Goal: Task Accomplishment & Management: Use online tool/utility

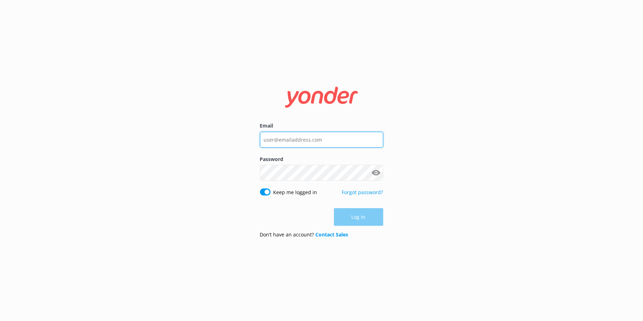
type input "[EMAIL_ADDRESS][DOMAIN_NAME]"
click at [356, 216] on div "Log in" at bounding box center [321, 217] width 123 height 18
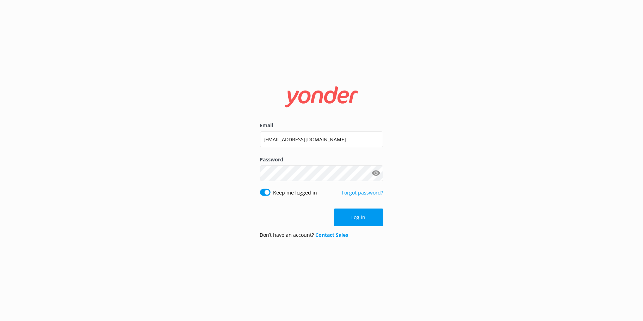
click at [306, 217] on div "Log in" at bounding box center [321, 218] width 123 height 18
click at [348, 217] on button "Log in" at bounding box center [358, 218] width 49 height 18
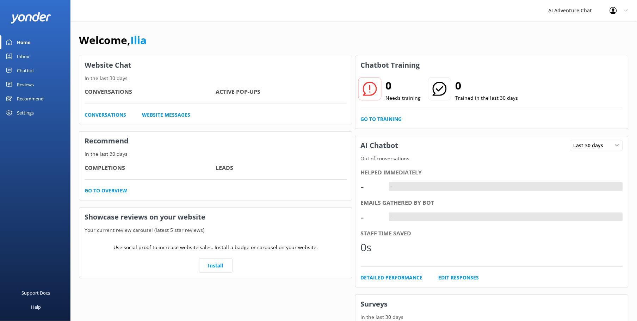
click at [25, 56] on div "Inbox" at bounding box center [23, 56] width 12 height 14
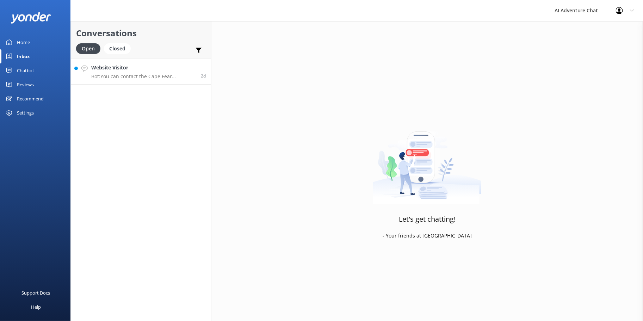
click at [138, 77] on p "Bot: You can contact the Cape Fear Adventures team at [PHONE_NUMBER]. Or, send …" at bounding box center [143, 76] width 104 height 6
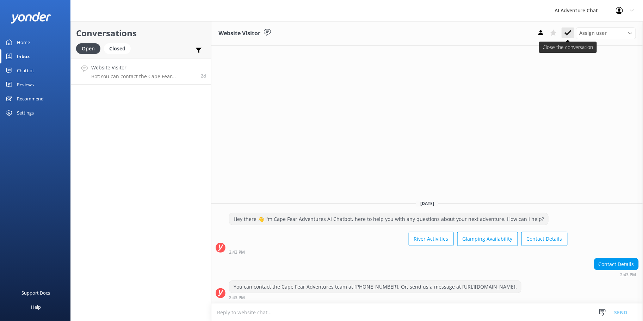
click at [568, 32] on use at bounding box center [567, 33] width 7 height 6
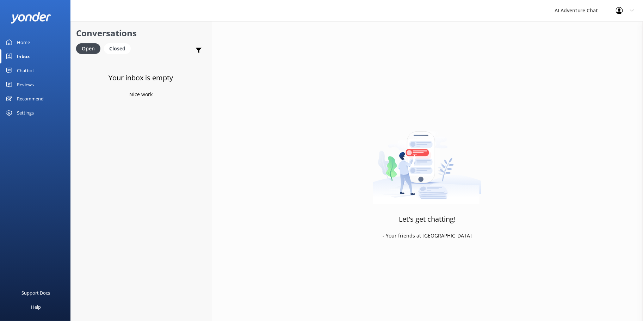
click at [32, 43] on link "Home" at bounding box center [35, 42] width 70 height 14
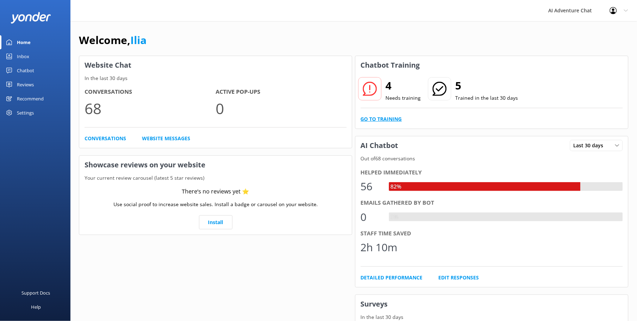
click at [381, 119] on link "Go to Training" at bounding box center [381, 119] width 41 height 8
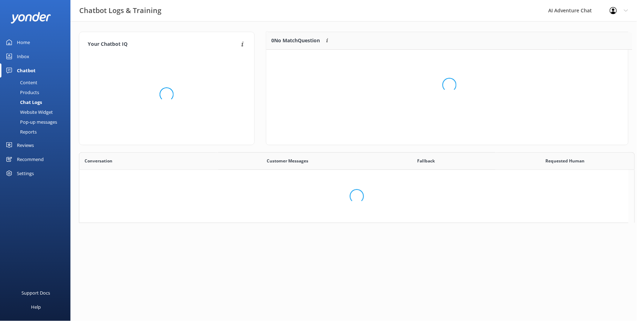
scroll to position [241, 543]
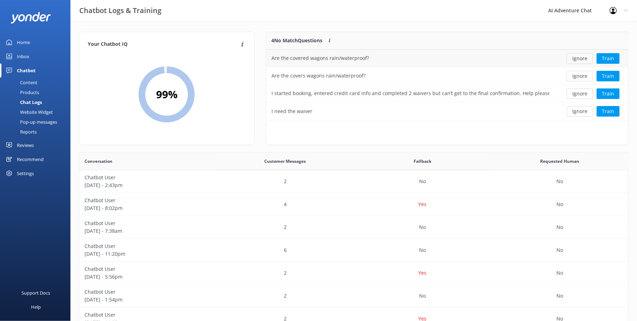
click at [572, 58] on button "Ignore" at bounding box center [580, 58] width 26 height 11
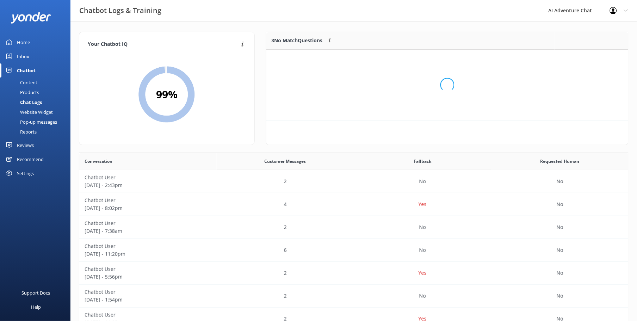
scroll to position [65, 356]
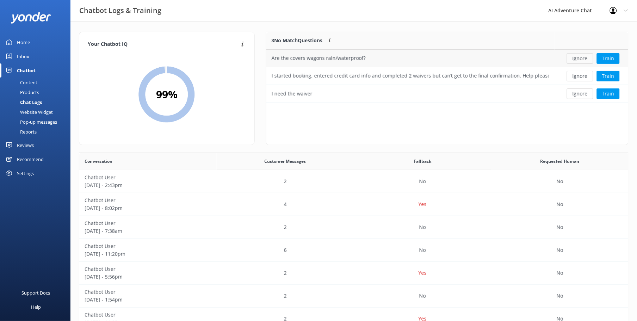
click at [574, 61] on button "Ignore" at bounding box center [580, 58] width 26 height 11
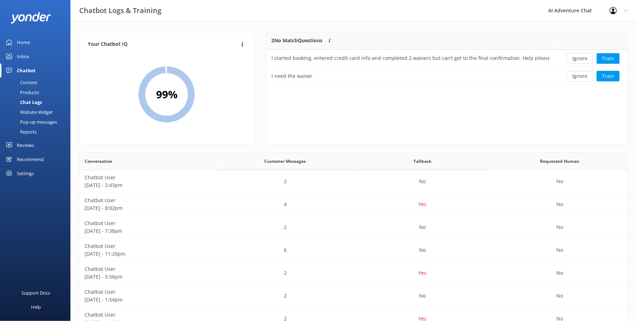
scroll to position [47, 356]
click at [588, 58] on button "Ignore" at bounding box center [580, 58] width 26 height 11
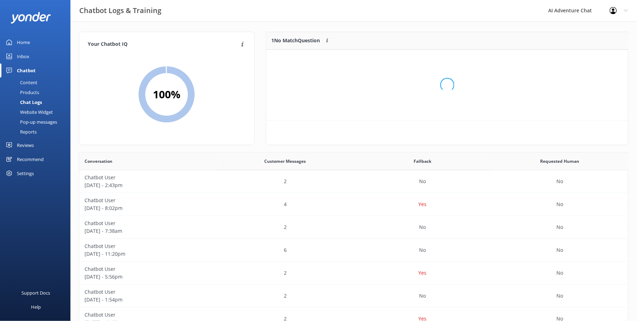
scroll to position [30, 356]
click at [578, 60] on button "Ignore" at bounding box center [580, 58] width 26 height 11
click at [26, 39] on div "Home" at bounding box center [23, 42] width 13 height 14
